Goal: Information Seeking & Learning: Check status

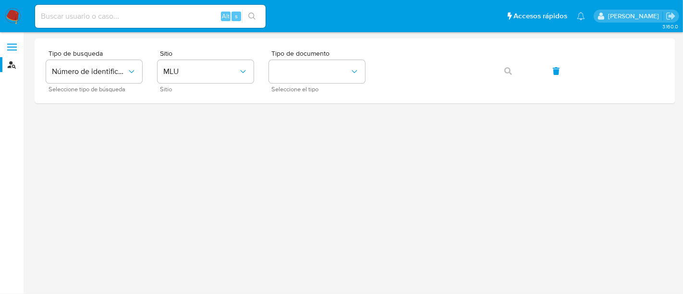
click at [87, 16] on input at bounding box center [150, 16] width 231 height 12
paste input "399700170"
type input "399700170"
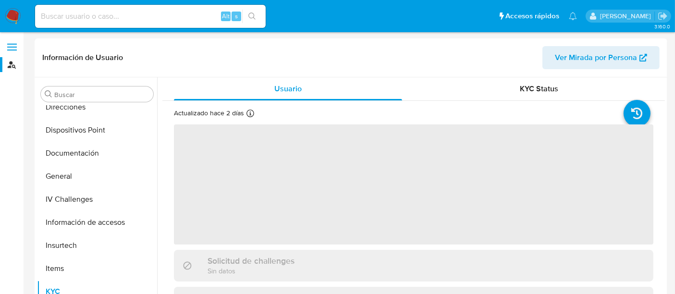
scroll to position [198, 0]
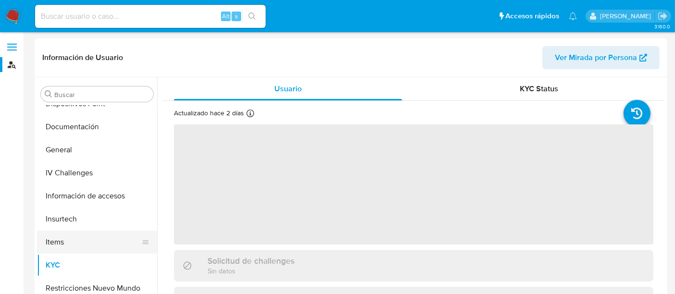
select select "10"
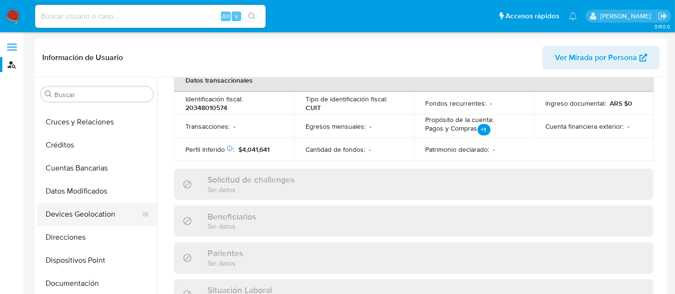
scroll to position [0, 0]
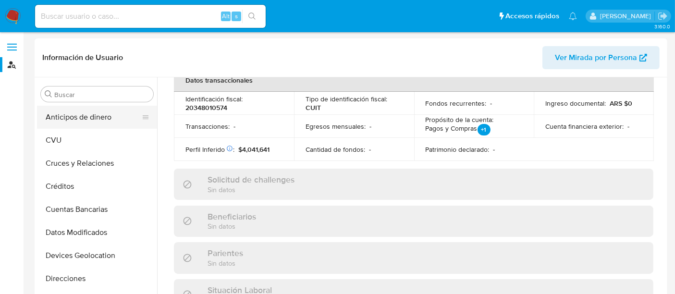
click at [125, 121] on button "Anticipos de dinero" at bounding box center [93, 117] width 112 height 23
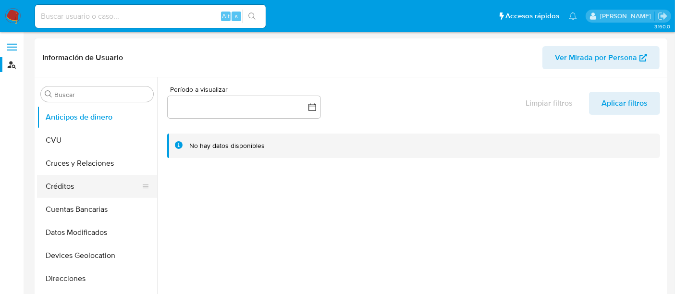
click at [103, 183] on button "Créditos" at bounding box center [93, 186] width 112 height 23
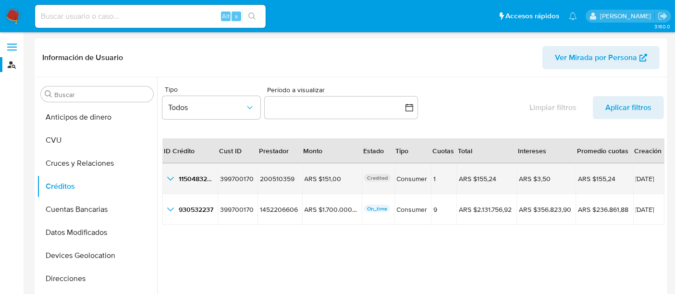
drag, startPoint x: 619, startPoint y: 182, endPoint x: 650, endPoint y: 181, distance: 31.3
click at [650, 181] on tr "1150483239 1150483239 399700170 399700170 200510359 200510359 ARS $151,00 ARS $…" at bounding box center [413, 178] width 502 height 31
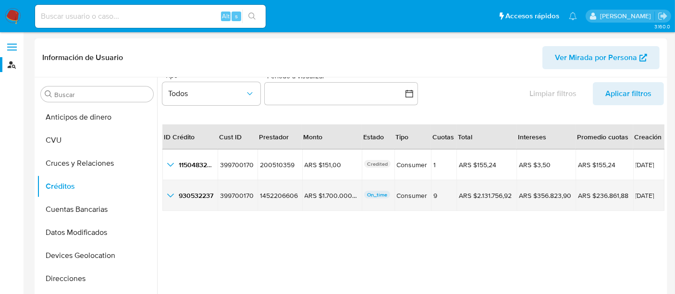
scroll to position [22, 0]
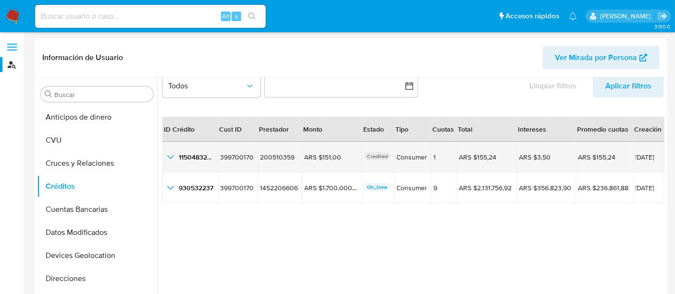
click at [168, 159] on icon "button_show_hidden_detail_by_id_0" at bounding box center [171, 157] width 12 height 12
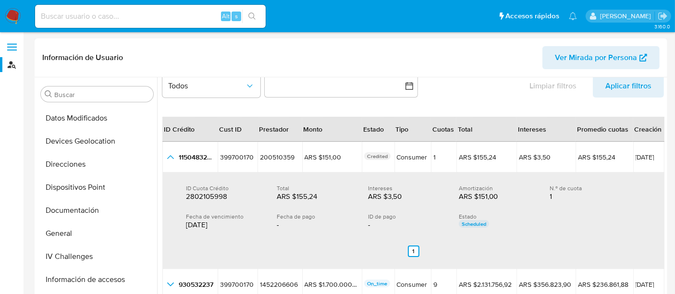
scroll to position [0, 0]
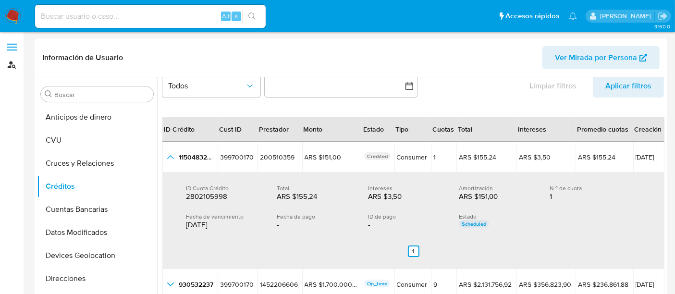
click at [15, 65] on link "Buscador de personas" at bounding box center [57, 64] width 114 height 15
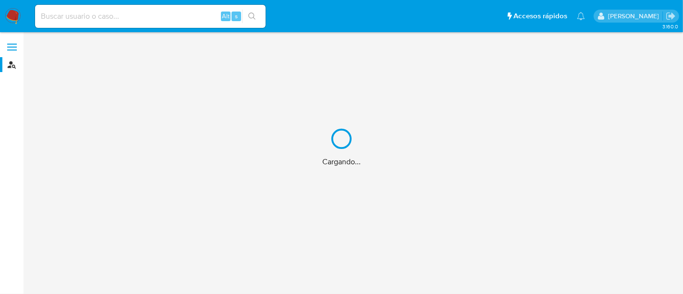
click at [15, 51] on label at bounding box center [12, 47] width 24 height 20
click at [0, 0] on input "checkbox" at bounding box center [0, 0] width 0 height 0
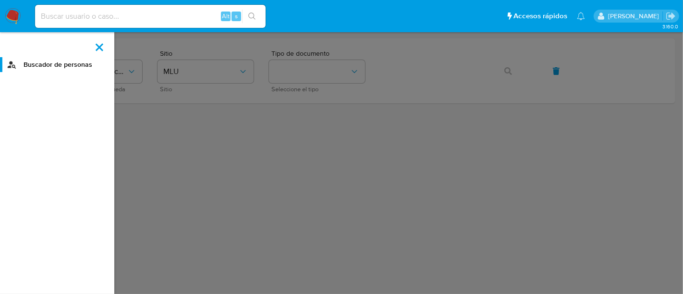
click at [164, 115] on label at bounding box center [341, 147] width 683 height 294
click at [0, 0] on input "checkbox" at bounding box center [0, 0] width 0 height 0
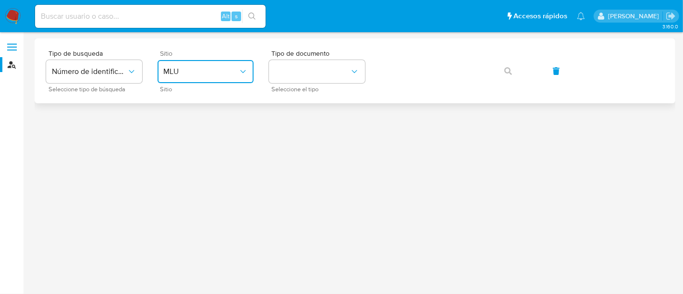
click at [159, 74] on button "MLU" at bounding box center [206, 71] width 96 height 23
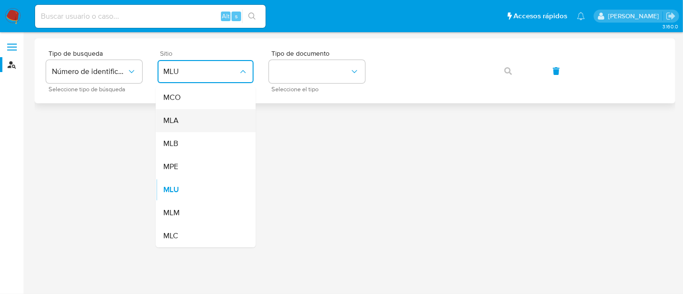
click at [196, 125] on div "MLA" at bounding box center [202, 120] width 79 height 23
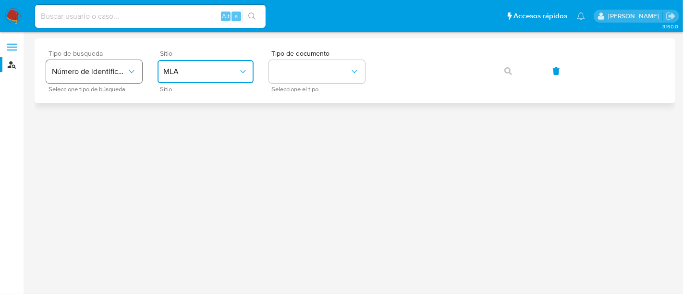
click at [97, 81] on button "Número de identificación" at bounding box center [94, 71] width 96 height 23
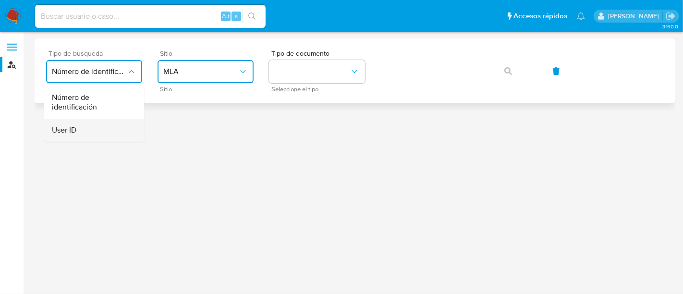
click at [95, 128] on div "User ID" at bounding box center [91, 130] width 79 height 23
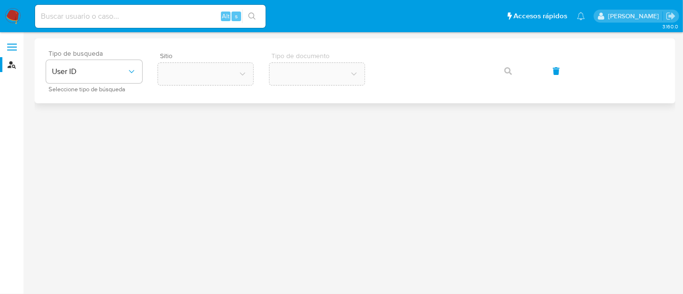
click at [138, 23] on div "Alt s" at bounding box center [150, 16] width 231 height 23
click at [121, 17] on input at bounding box center [150, 16] width 231 height 12
paste input "399700170"
type input "399700170"
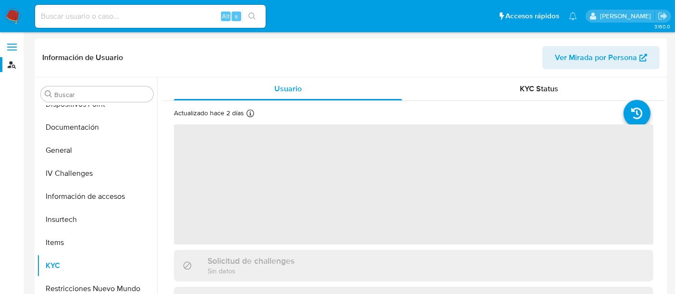
scroll to position [198, 0]
select select "10"
